Goal: Check status: Verify the current state of an ongoing process or item

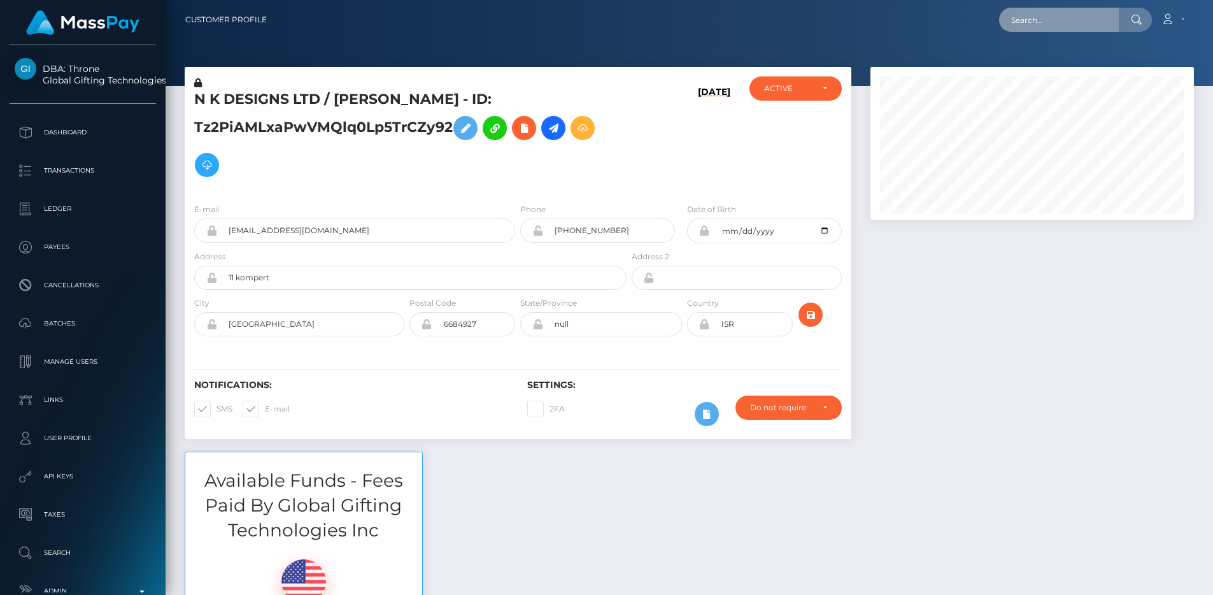
click at [1034, 24] on input "text" at bounding box center [1059, 20] width 120 height 24
paste input "9374d573-8da9-11f0-bd85-0694aced620b"
type input "9374d573-8da9-11f0-bd85-0694aced620b"
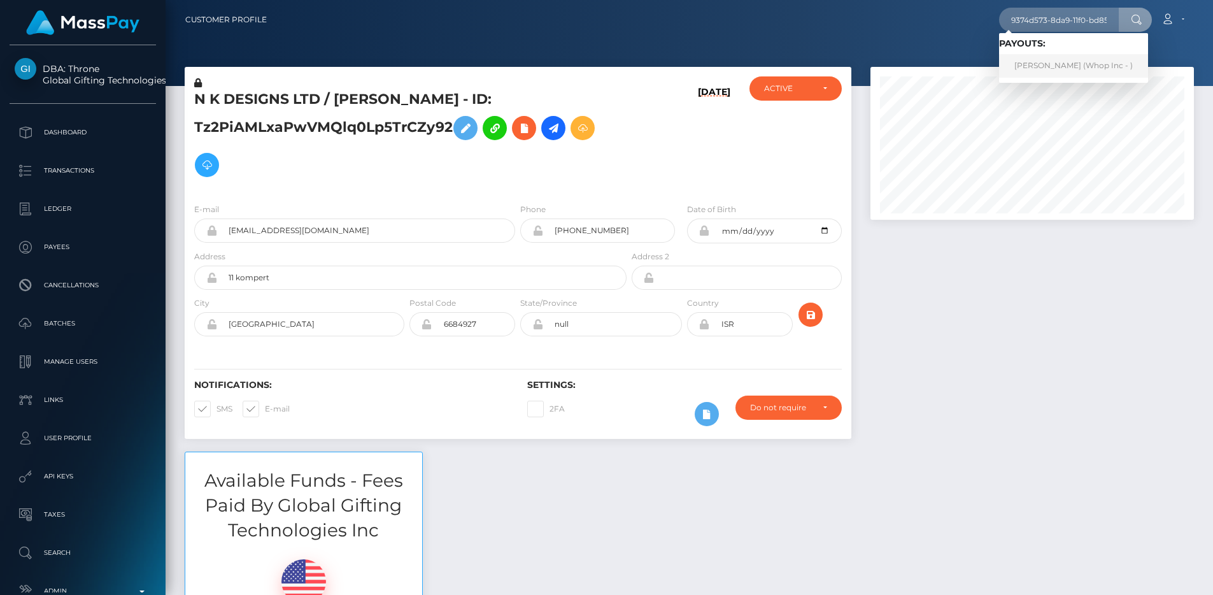
click at [1084, 62] on link "GHACHEM SAMER (Whop Inc - )" at bounding box center [1073, 66] width 149 height 24
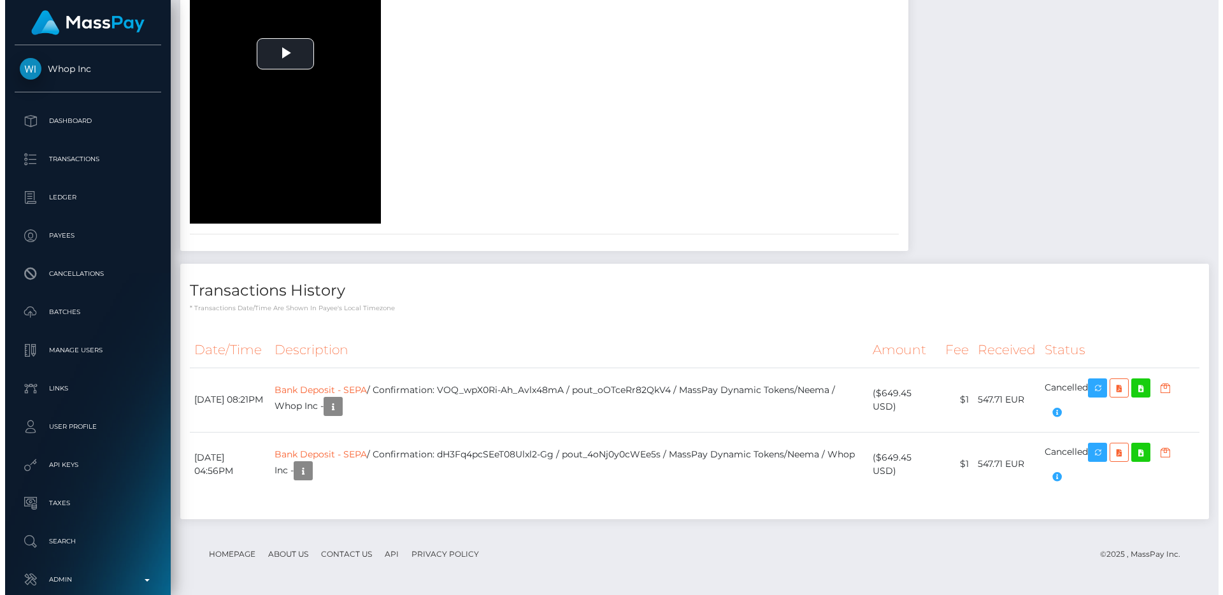
scroll to position [2146, 0]
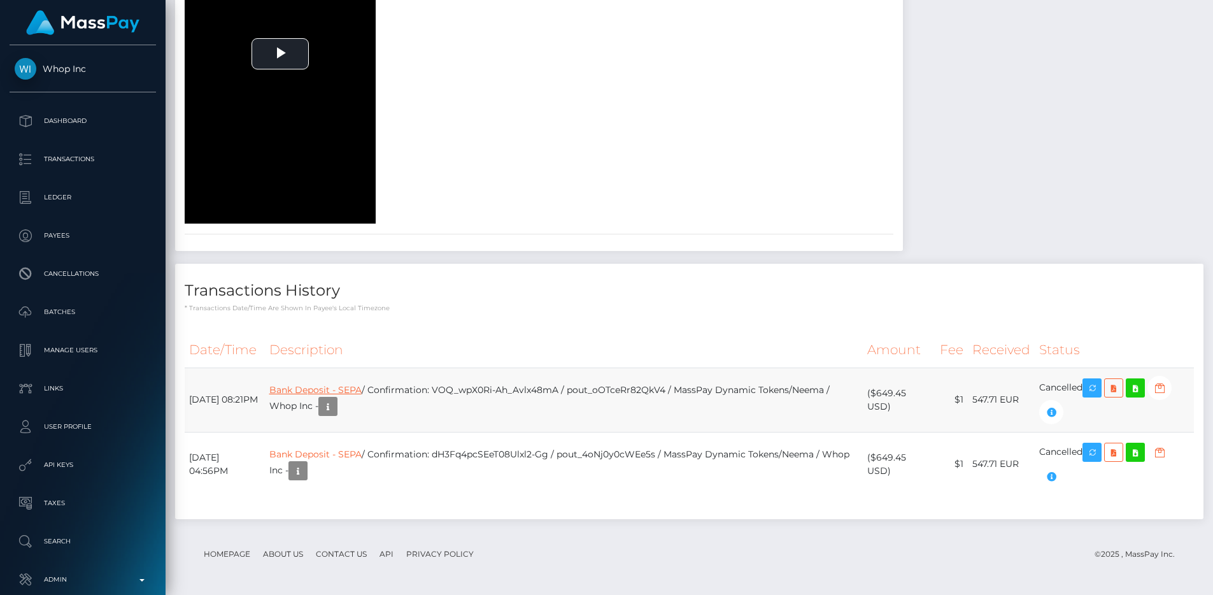
click at [362, 392] on link "Bank Deposit - SEPA" at bounding box center [315, 389] width 92 height 11
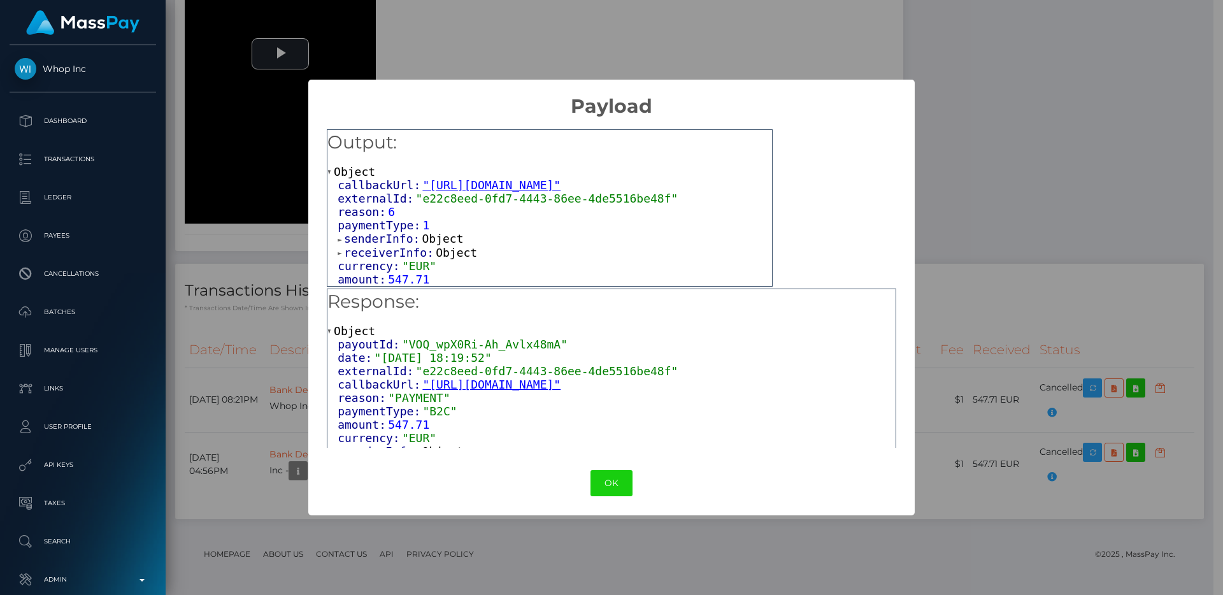
scroll to position [12, 0]
click at [381, 253] on span "receiverInfo:" at bounding box center [390, 252] width 92 height 13
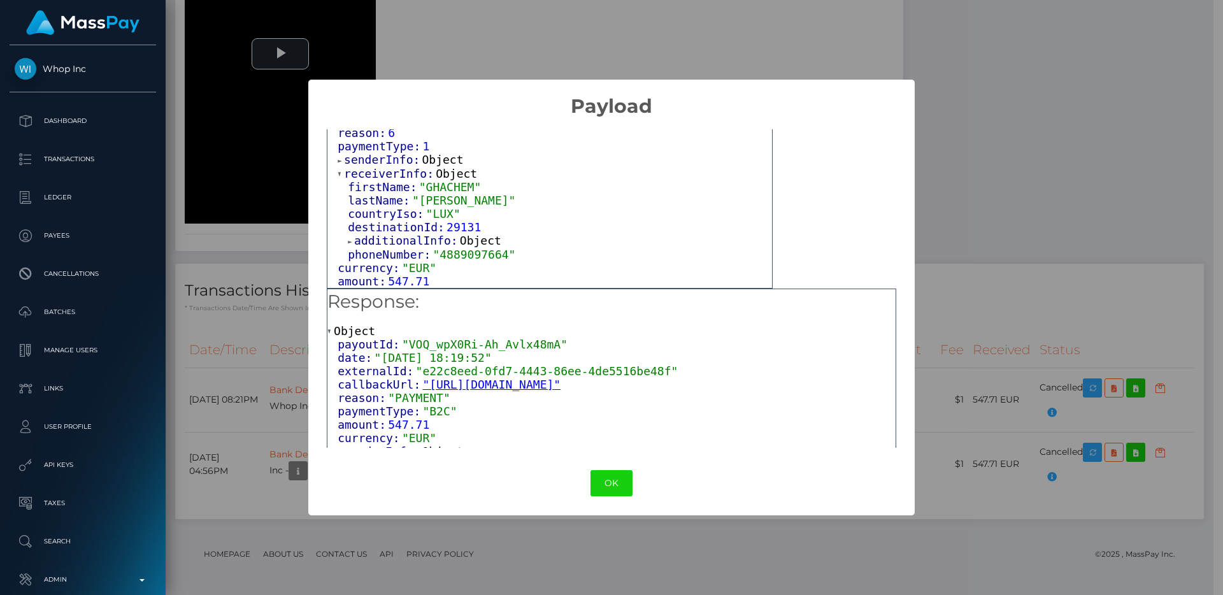
scroll to position [92, 0]
click at [388, 238] on span "additionalInfo:" at bounding box center [407, 240] width 106 height 13
click at [380, 165] on span "senderInfo:" at bounding box center [383, 158] width 78 height 13
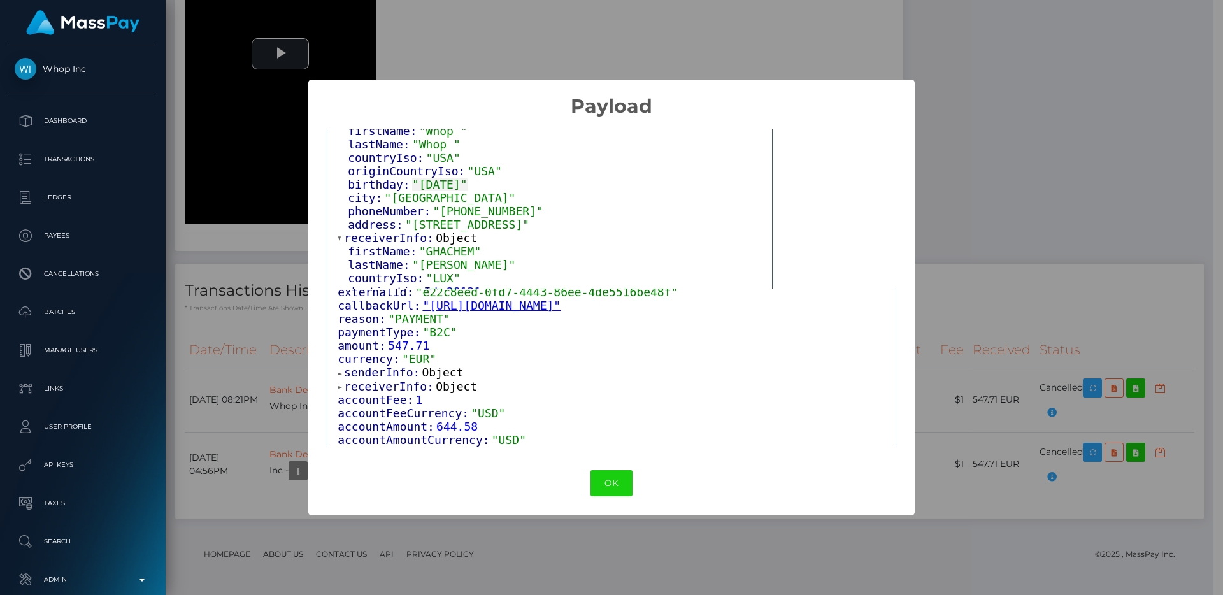
scroll to position [132, 0]
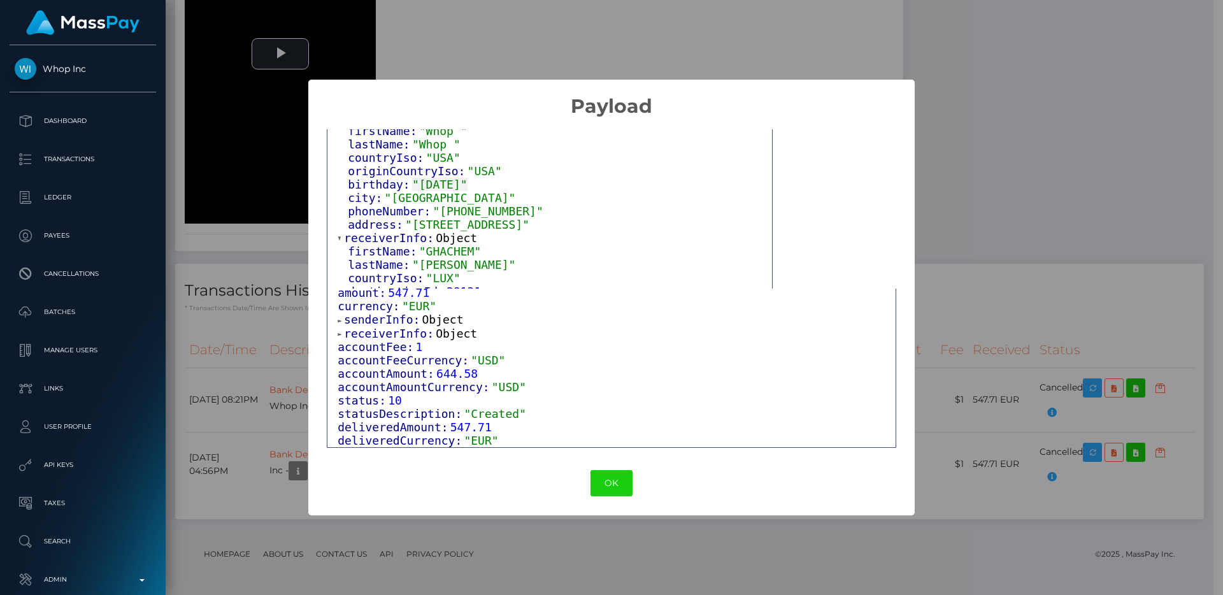
click at [404, 338] on span "receiverInfo:" at bounding box center [390, 333] width 92 height 13
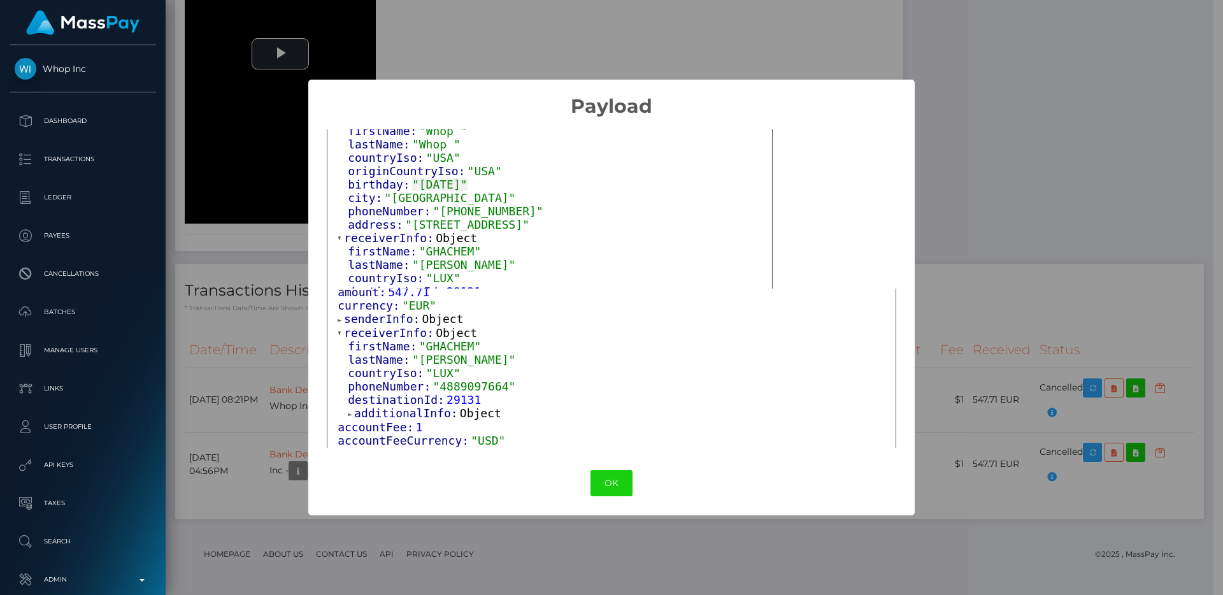
click at [396, 411] on span "additionalInfo:" at bounding box center [407, 412] width 106 height 13
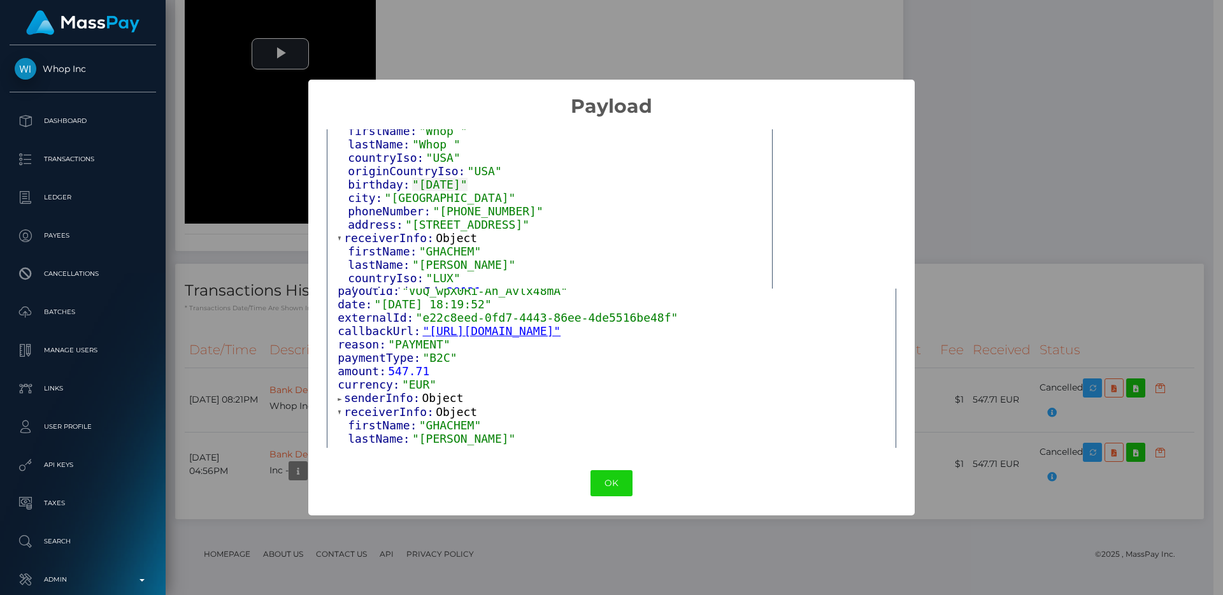
scroll to position [56, 0]
click at [391, 399] on span "senderInfo:" at bounding box center [383, 395] width 78 height 13
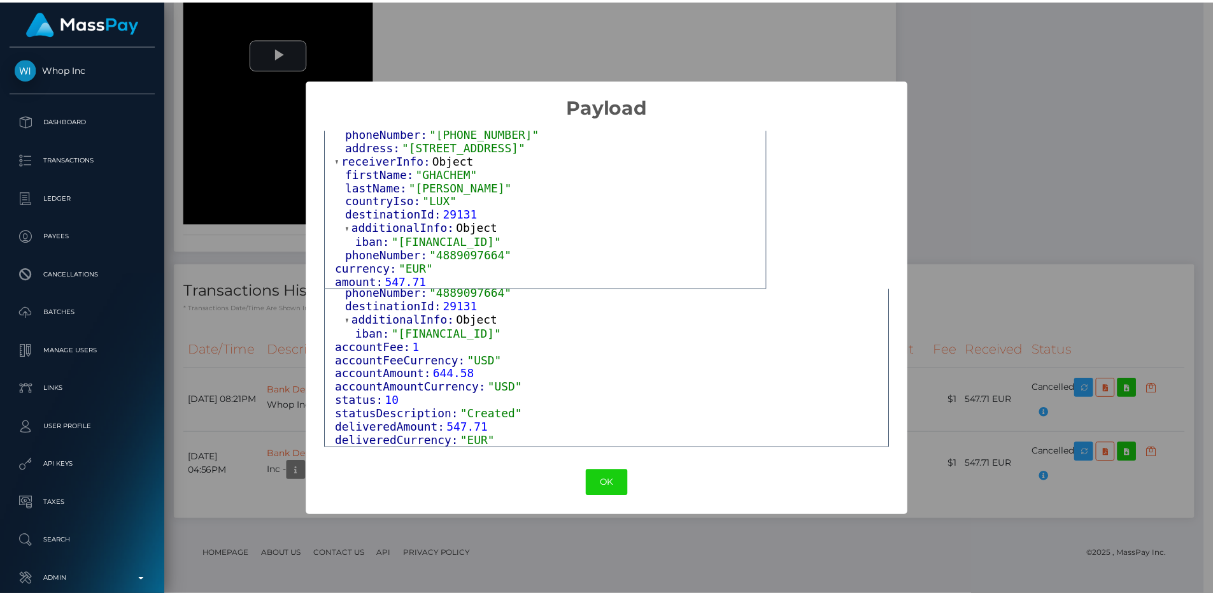
scroll to position [226, 0]
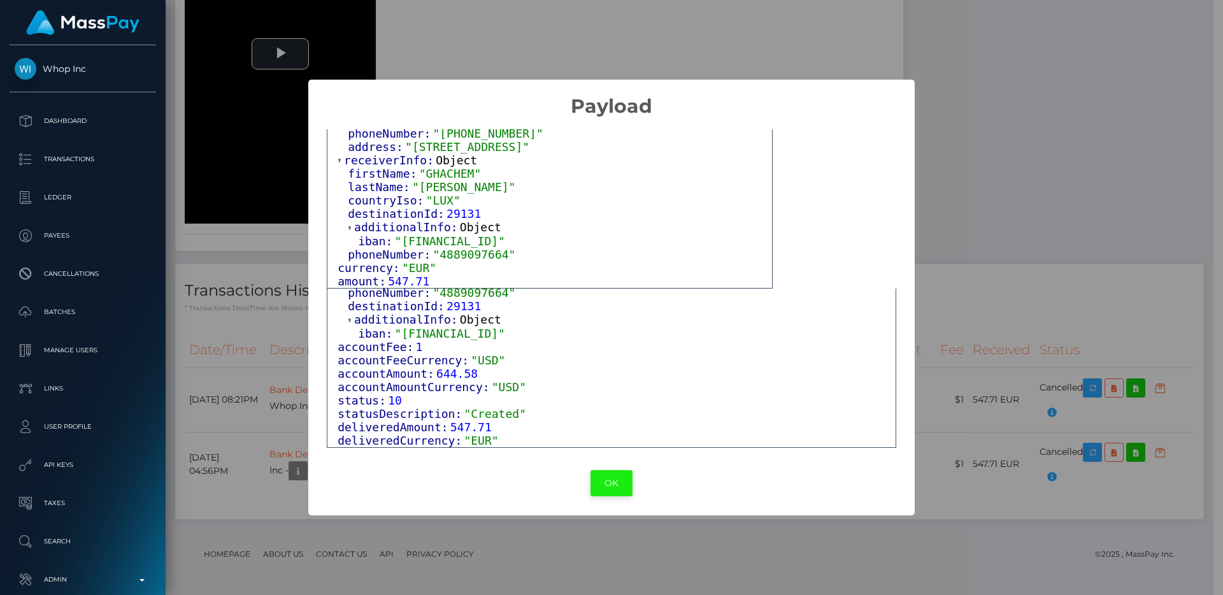
click at [610, 470] on button "OK" at bounding box center [611, 483] width 42 height 26
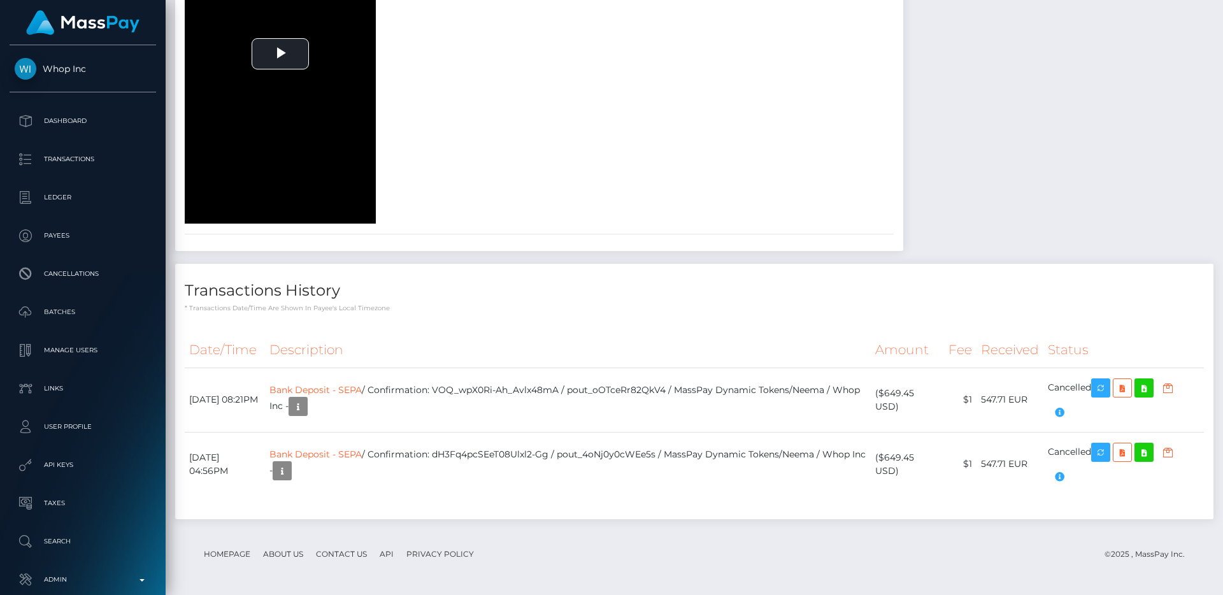
scroll to position [636782, 636611]
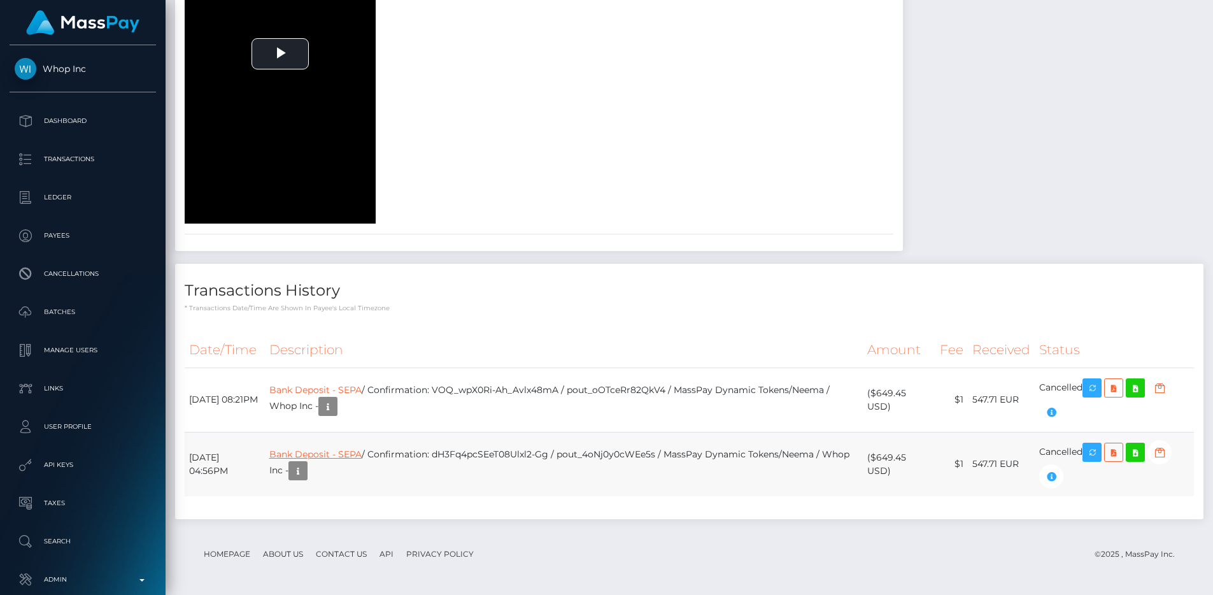
click at [362, 455] on link "Bank Deposit - SEPA" at bounding box center [315, 453] width 92 height 11
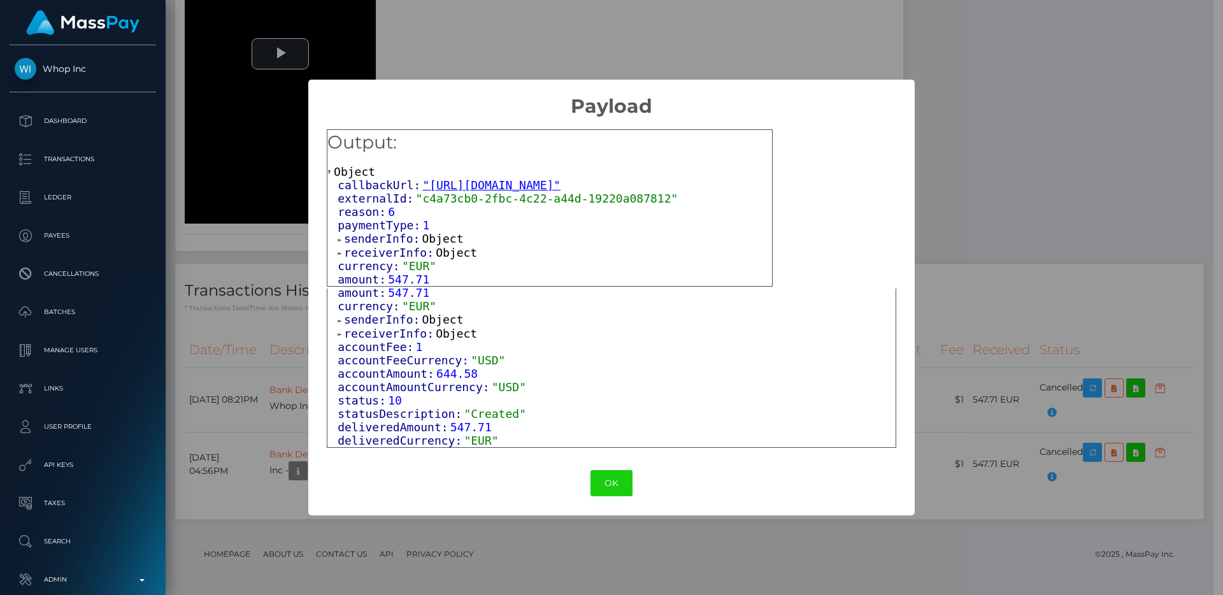
scroll to position [12, 0]
click at [413, 254] on span "receiverInfo:" at bounding box center [390, 252] width 92 height 13
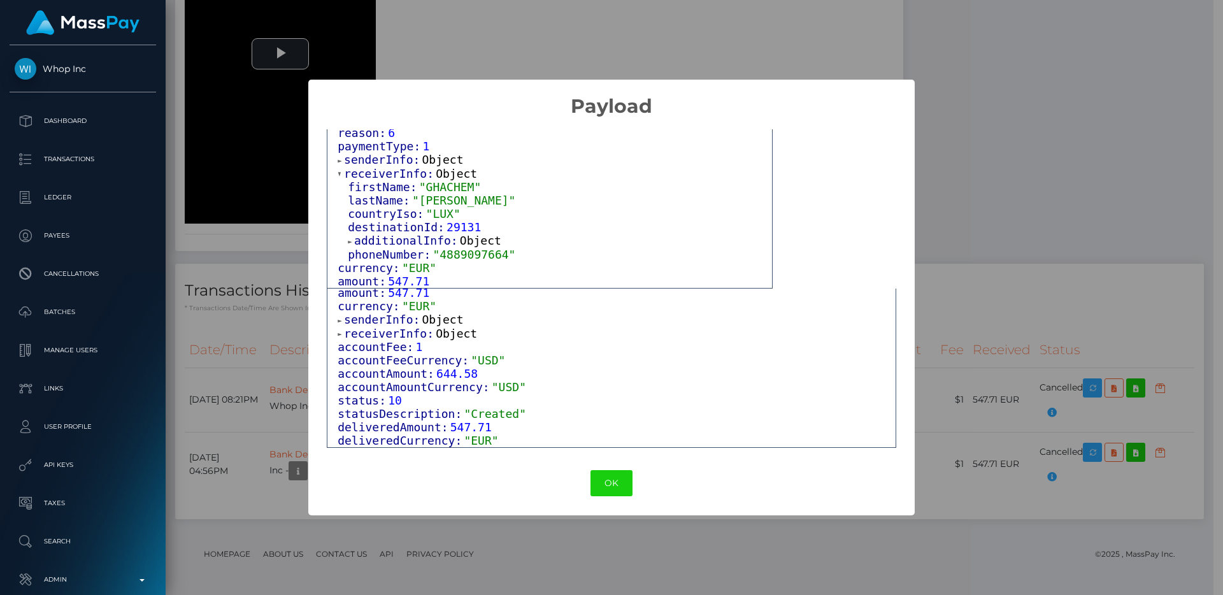
scroll to position [90, 0]
click at [396, 247] on span "additionalInfo:" at bounding box center [407, 240] width 106 height 13
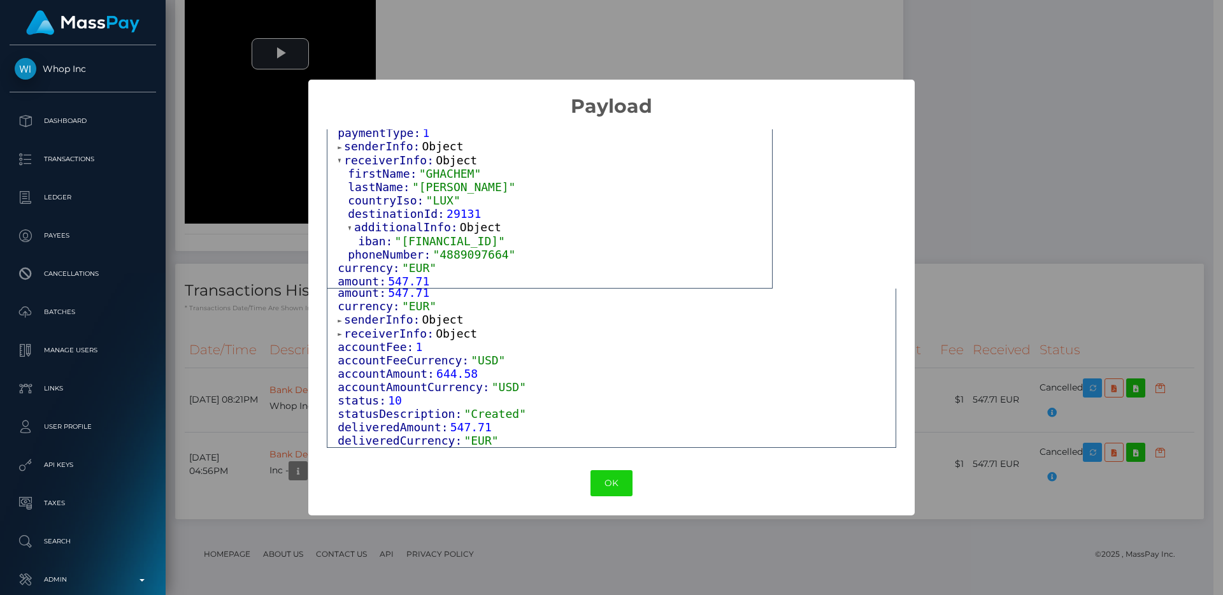
scroll to position [55, 0]
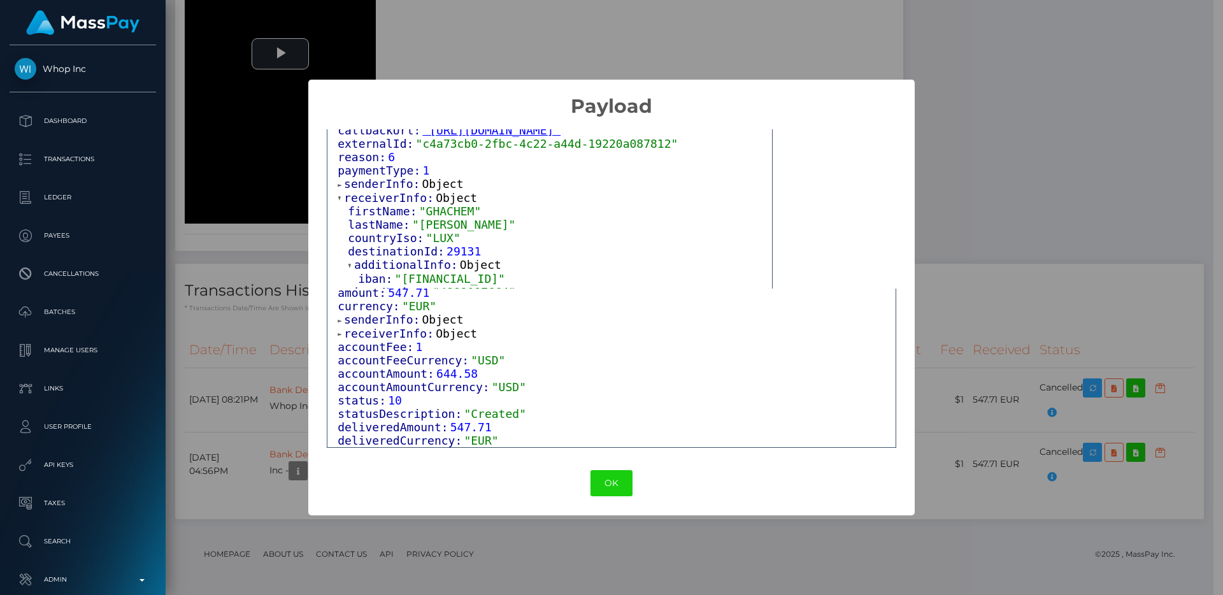
click at [383, 190] on span "senderInfo:" at bounding box center [383, 183] width 78 height 13
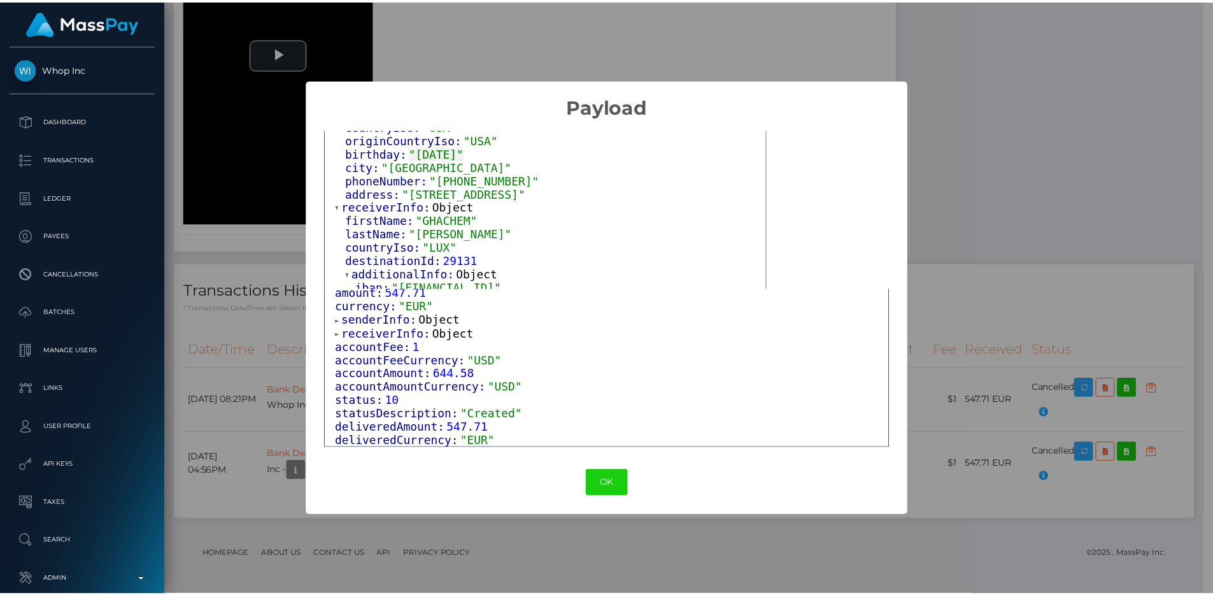
scroll to position [187, 0]
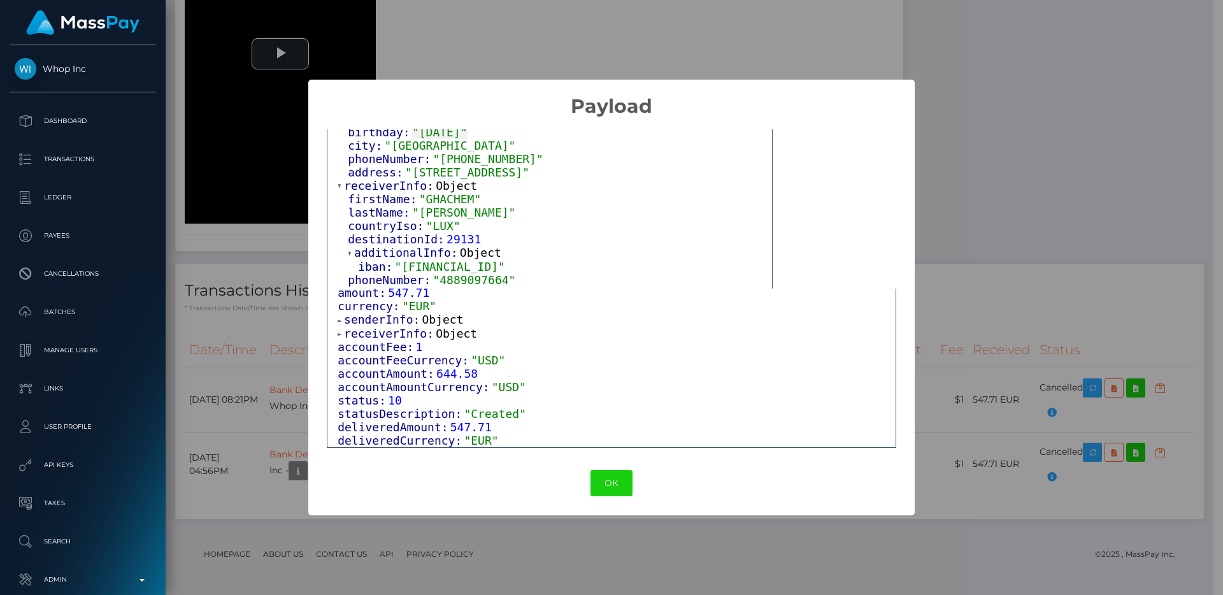
click at [980, 310] on div "× Payload Output: Object callbackUrl: "[URL][DOMAIN_NAME]" externalId: "c4a73cb…" at bounding box center [611, 297] width 1223 height 595
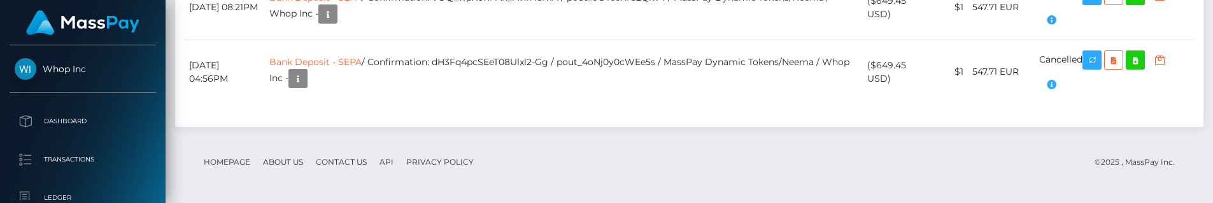
scroll to position [2471, 0]
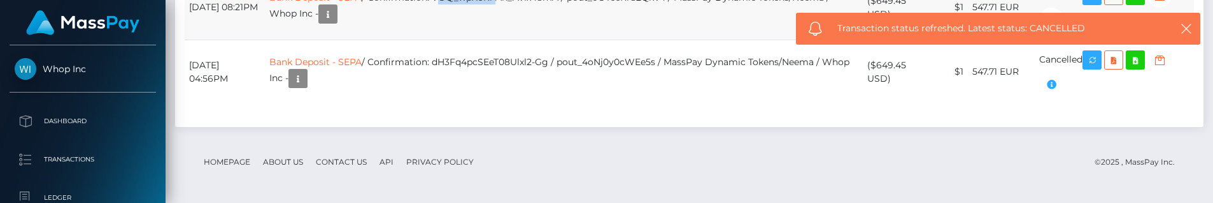
click at [523, 39] on td "Bank Deposit - SEPA / Confirmation: VOQ_wpX0Ri-Ah_Avlx48mA / pout_oOTceRr82QkV4…" at bounding box center [564, 7] width 598 height 64
drag, startPoint x: 602, startPoint y: 62, endPoint x: 479, endPoint y: 66, distance: 123.0
click at [479, 39] on td "Bank Deposit - SEPA / Confirmation: VOQ_wpX0Ri-Ah_Avlx48mA / pout_oOTceRr82QkV4…" at bounding box center [564, 7] width 598 height 64
copy td "VOQ_wpX0Ri-Ah_Avlx48mA"
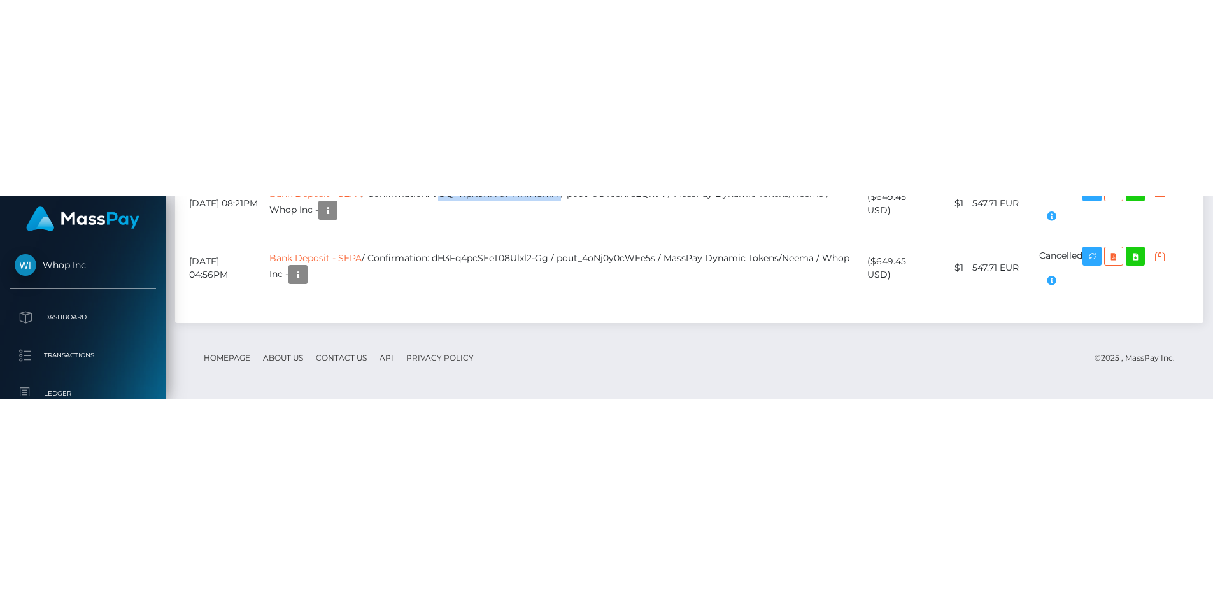
scroll to position [2146, 0]
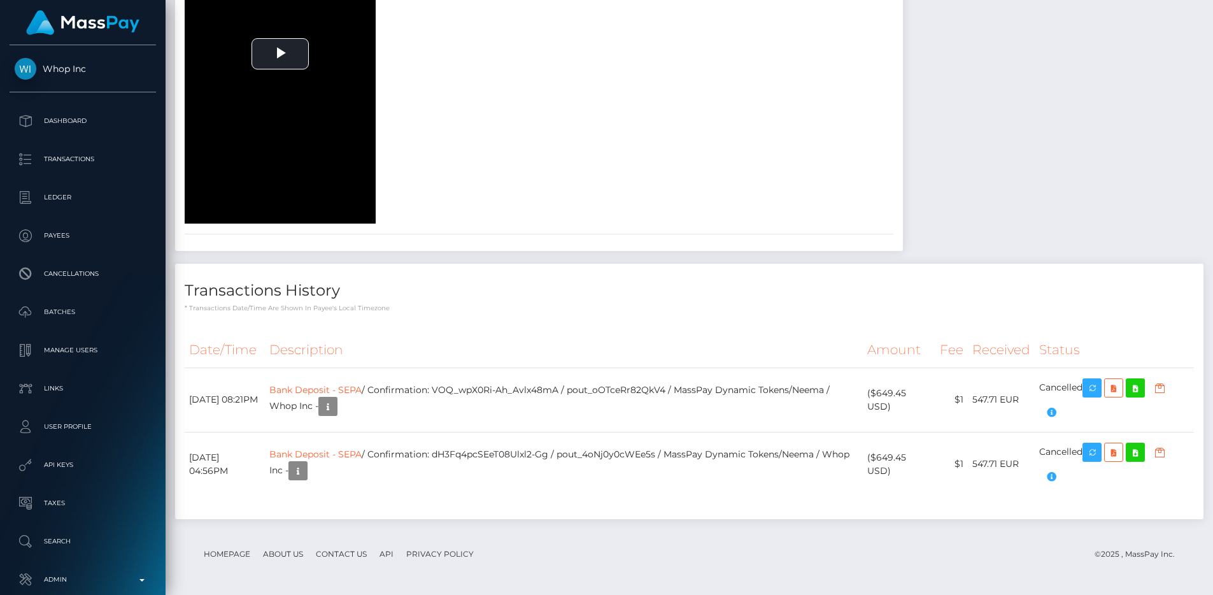
click at [539, 178] on div "To view this video please enable JavaScript, and consider upgrading to a web br…" at bounding box center [357, 53] width 364 height 339
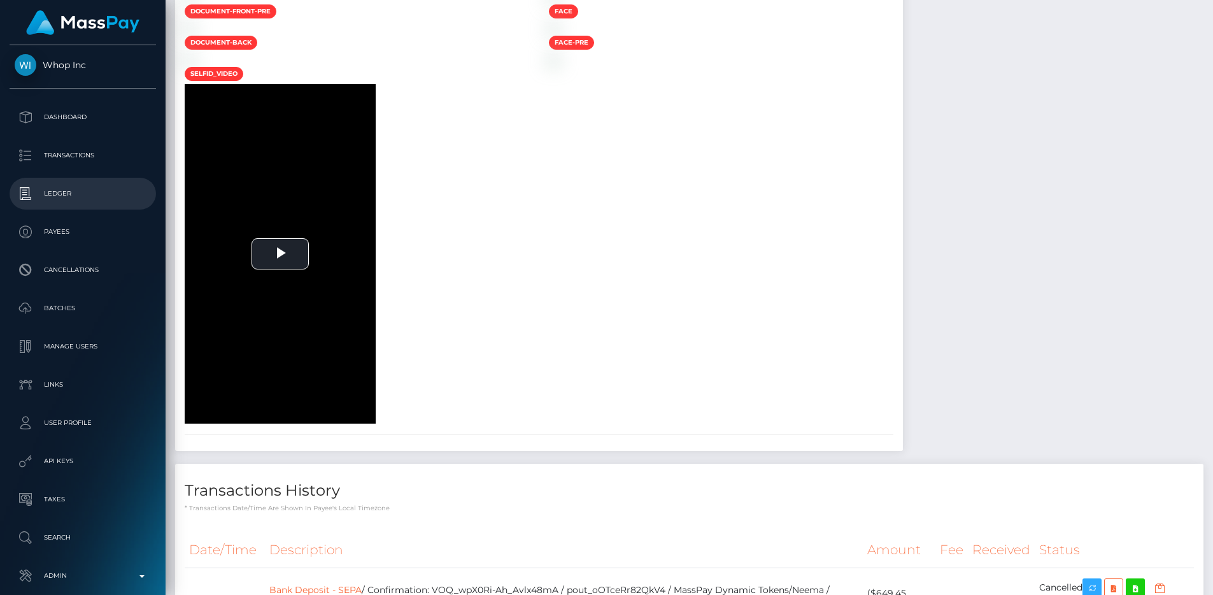
scroll to position [5, 0]
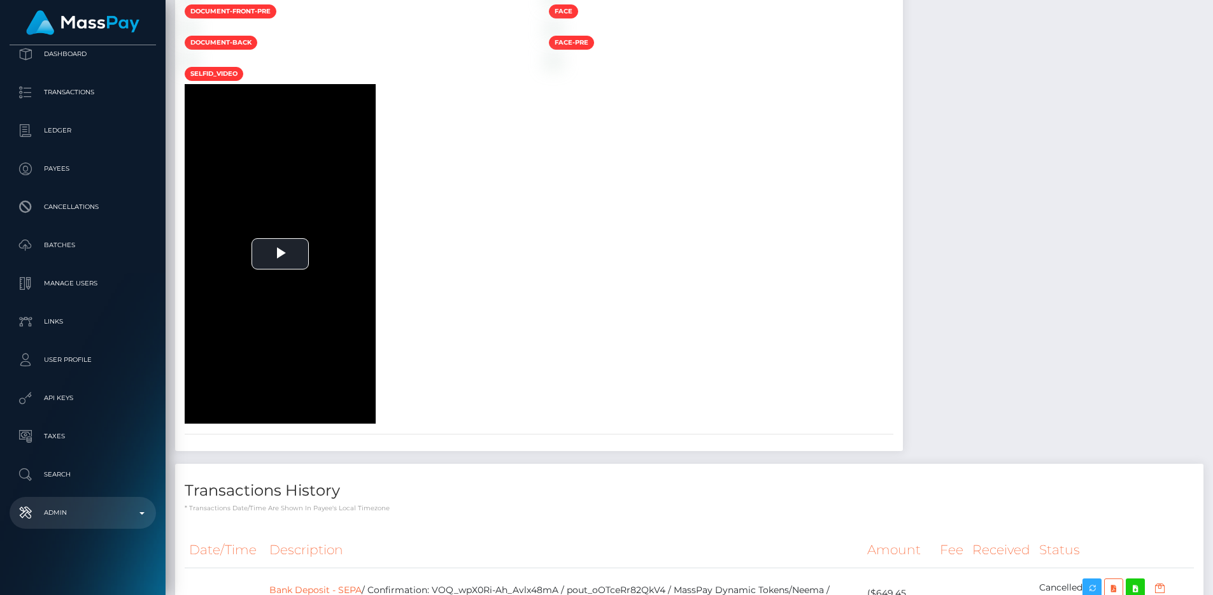
click at [113, 509] on p "Admin" at bounding box center [83, 512] width 136 height 19
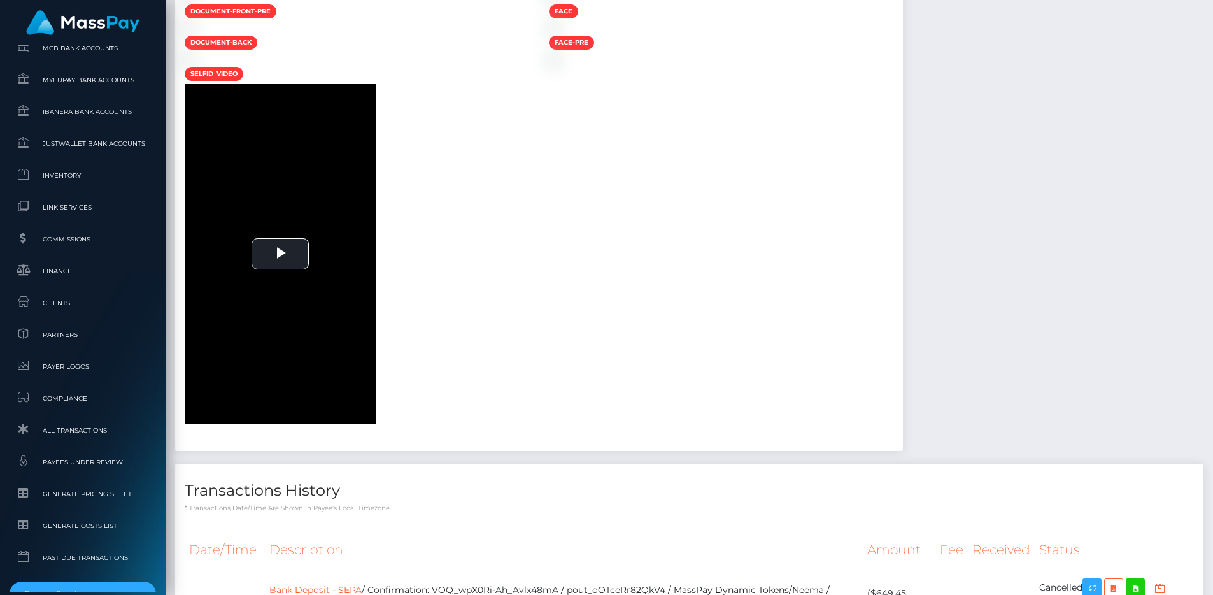
scroll to position [702, 0]
click at [85, 441] on link "All Transactions" at bounding box center [83, 429] width 146 height 27
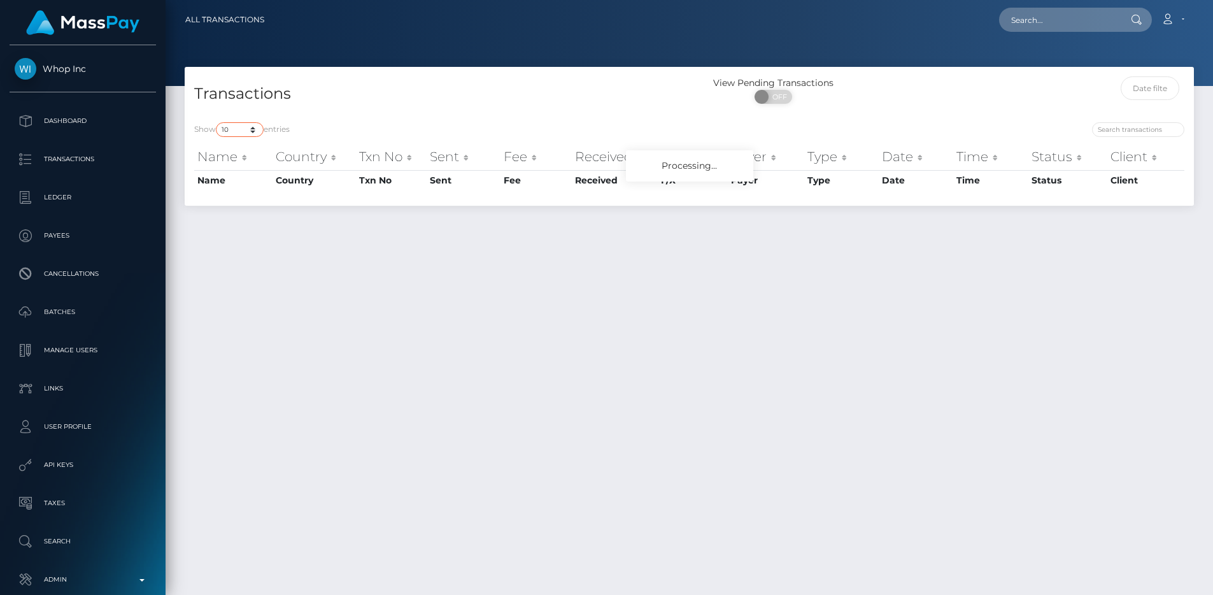
click at [260, 129] on select "10 25 50 100 250 500 1,000 3,500 All" at bounding box center [240, 129] width 48 height 15
select select "250"
click at [217, 122] on select "10 25 50 100 250 500 1,000 3,500 All" at bounding box center [240, 129] width 48 height 15
click at [359, 87] on h4 "Transactions" at bounding box center [437, 94] width 486 height 22
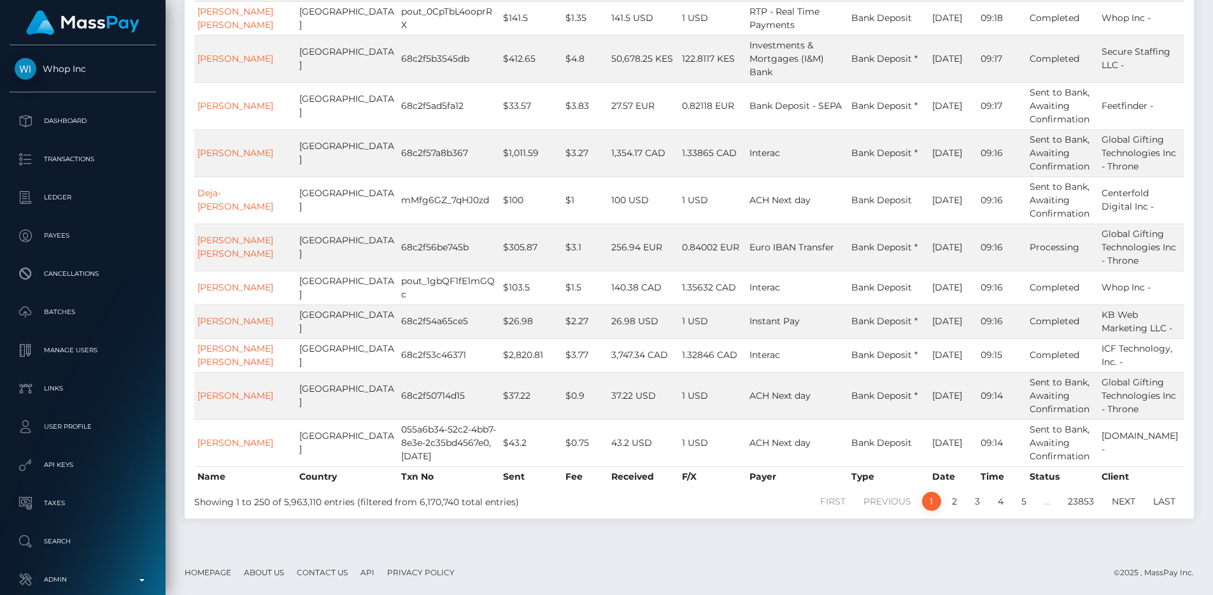
scroll to position [10098, 0]
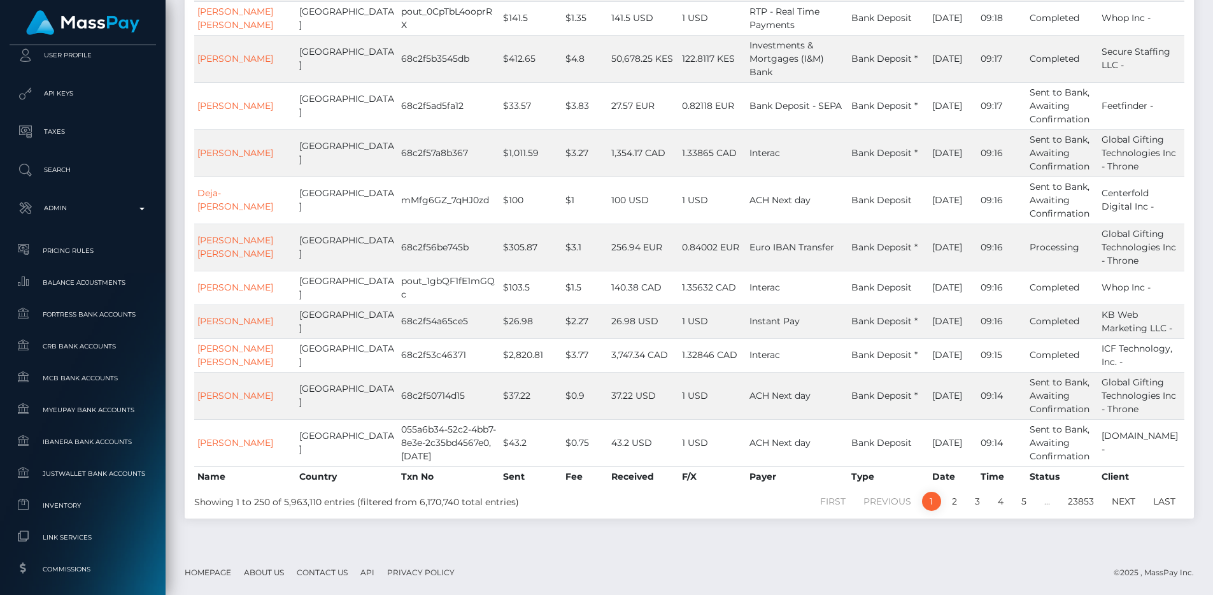
scroll to position [394, 0]
